Goal: Transaction & Acquisition: Subscribe to service/newsletter

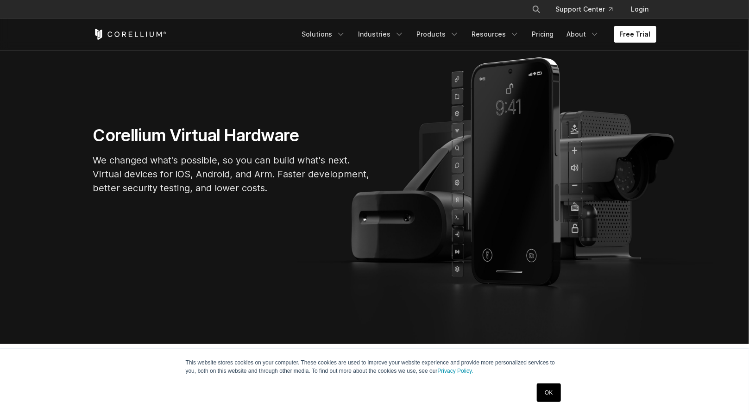
click at [624, 37] on link "Free Trial" at bounding box center [635, 34] width 42 height 17
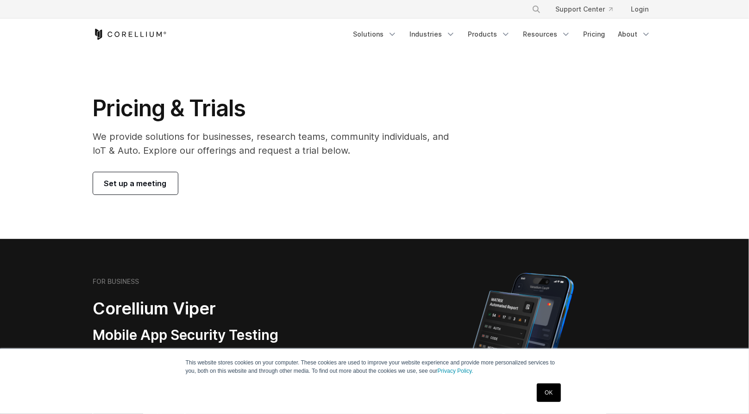
click at [164, 181] on span "Set up a meeting" at bounding box center [135, 183] width 63 height 11
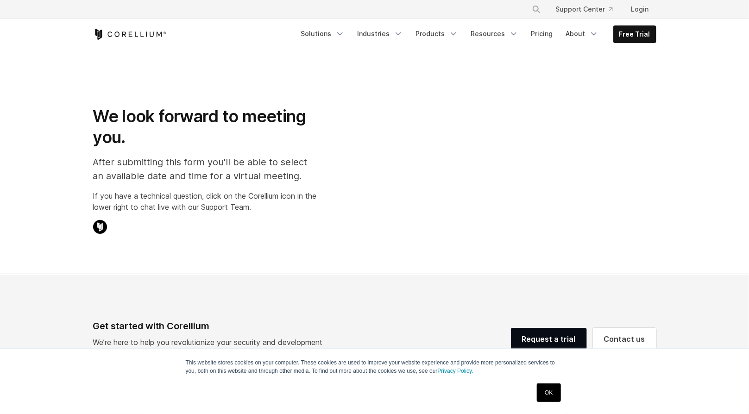
select select "**"
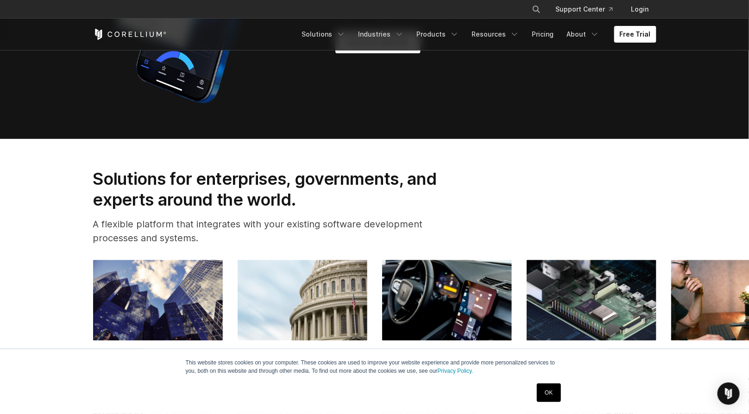
scroll to position [926, 0]
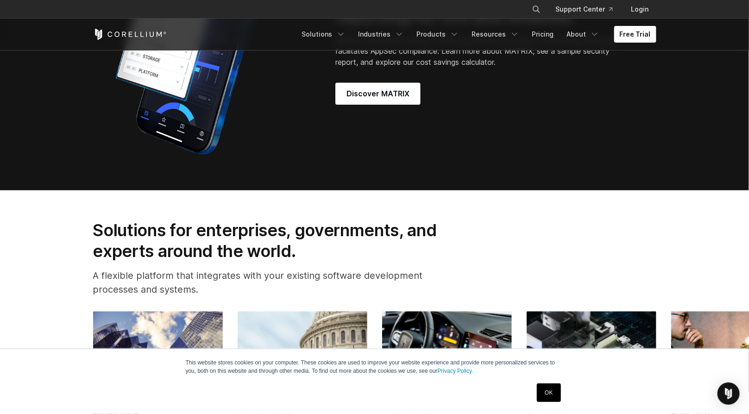
click at [391, 116] on div "New MATRIX automation and reporting for iOS and Android. MATRIX automated secur…" at bounding box center [375, 46] width 582 height 232
click at [391, 105] on link "Discover MATRIX" at bounding box center [377, 93] width 85 height 22
